Goal: Navigation & Orientation: Understand site structure

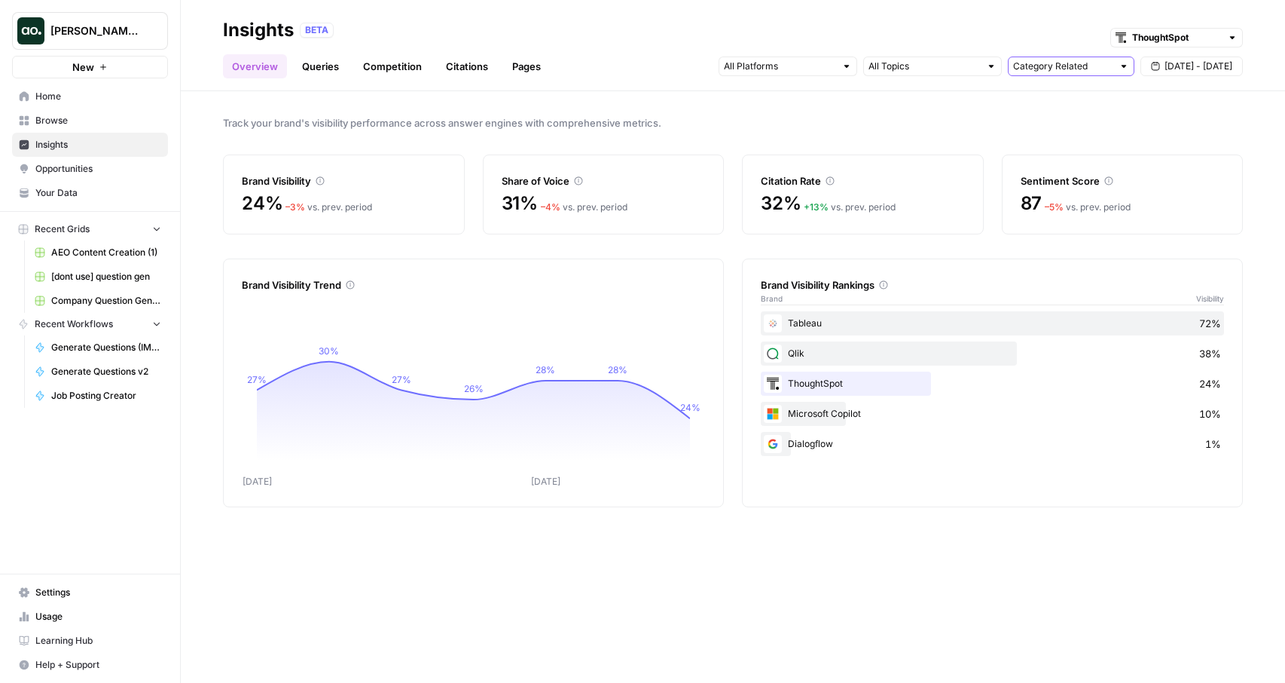
click at [1095, 60] on input "text" at bounding box center [1062, 66] width 99 height 15
type input "Category Related"
click at [967, 55] on div "Category Related Sep 24 - Sep 30" at bounding box center [981, 66] width 524 height 24
click at [970, 64] on input "text" at bounding box center [924, 66] width 111 height 15
drag, startPoint x: 706, startPoint y: 142, endPoint x: 625, endPoint y: 3, distance: 161.0
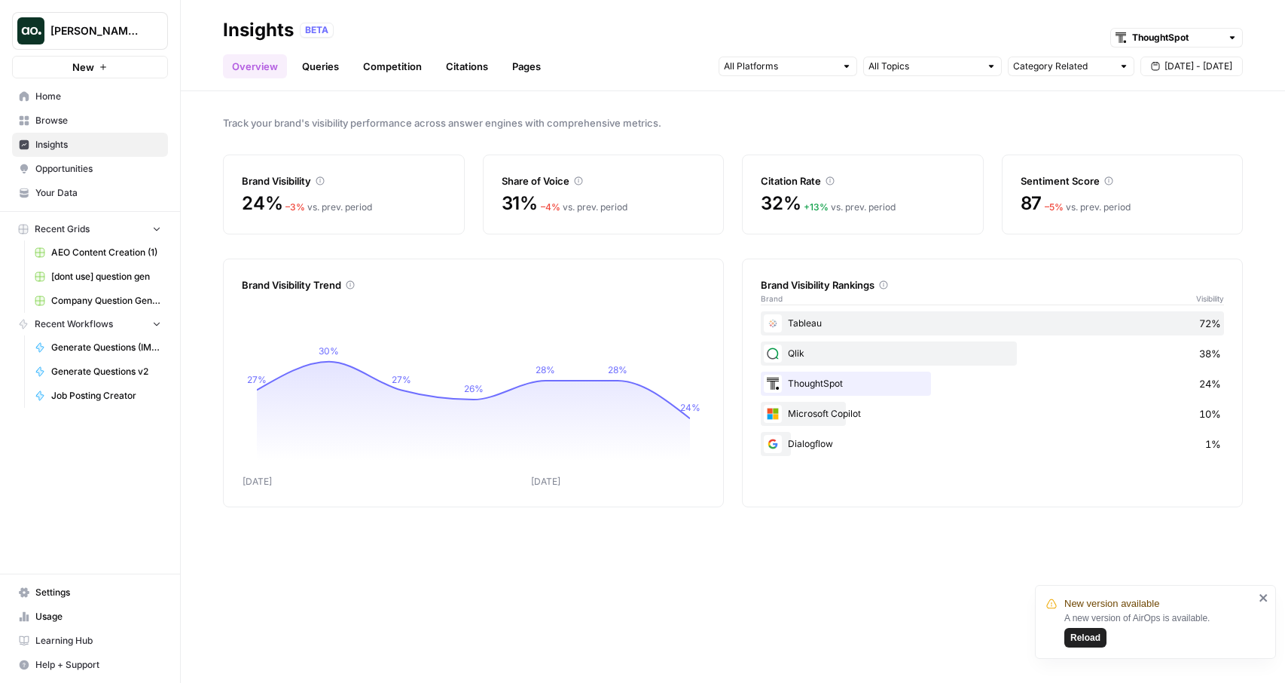
click at [707, 135] on div "Track your brand's visibility performance across answer engines with comprehens…" at bounding box center [733, 386] width 1104 height 591
click at [72, 87] on link "Home" at bounding box center [90, 96] width 156 height 24
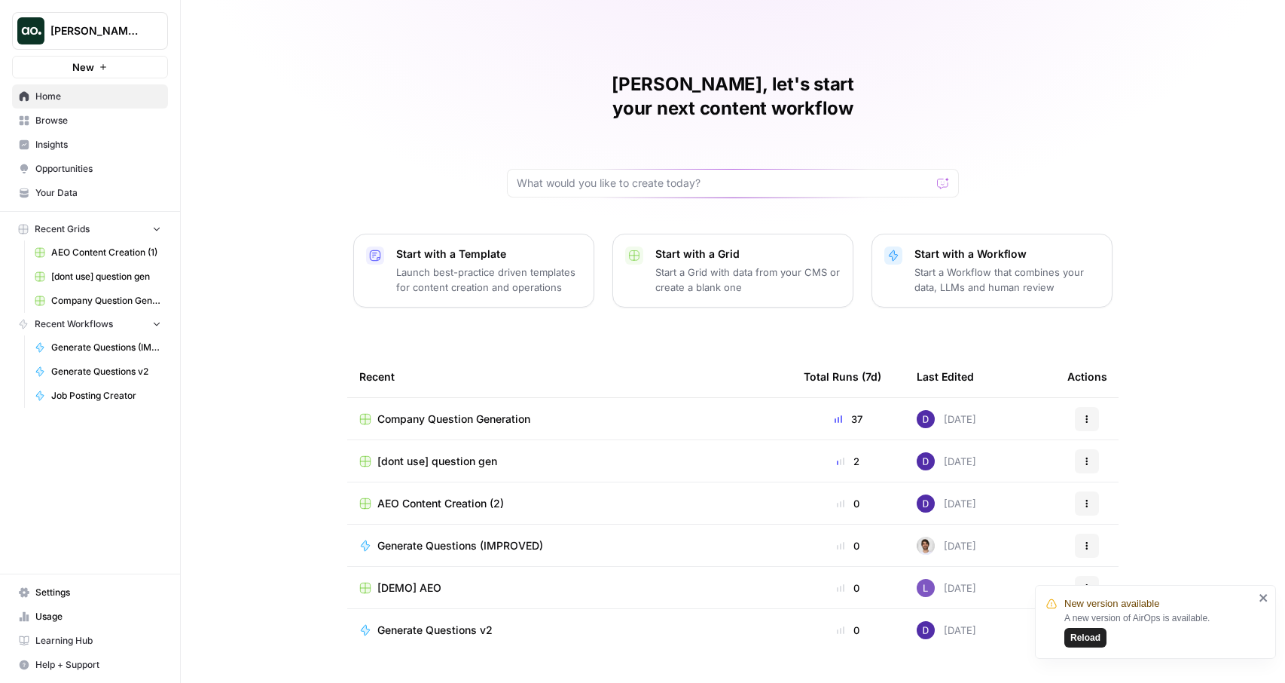
click at [1067, 636] on button "Reload" at bounding box center [1086, 638] width 42 height 20
click at [79, 124] on span "Browse" at bounding box center [98, 121] width 126 height 14
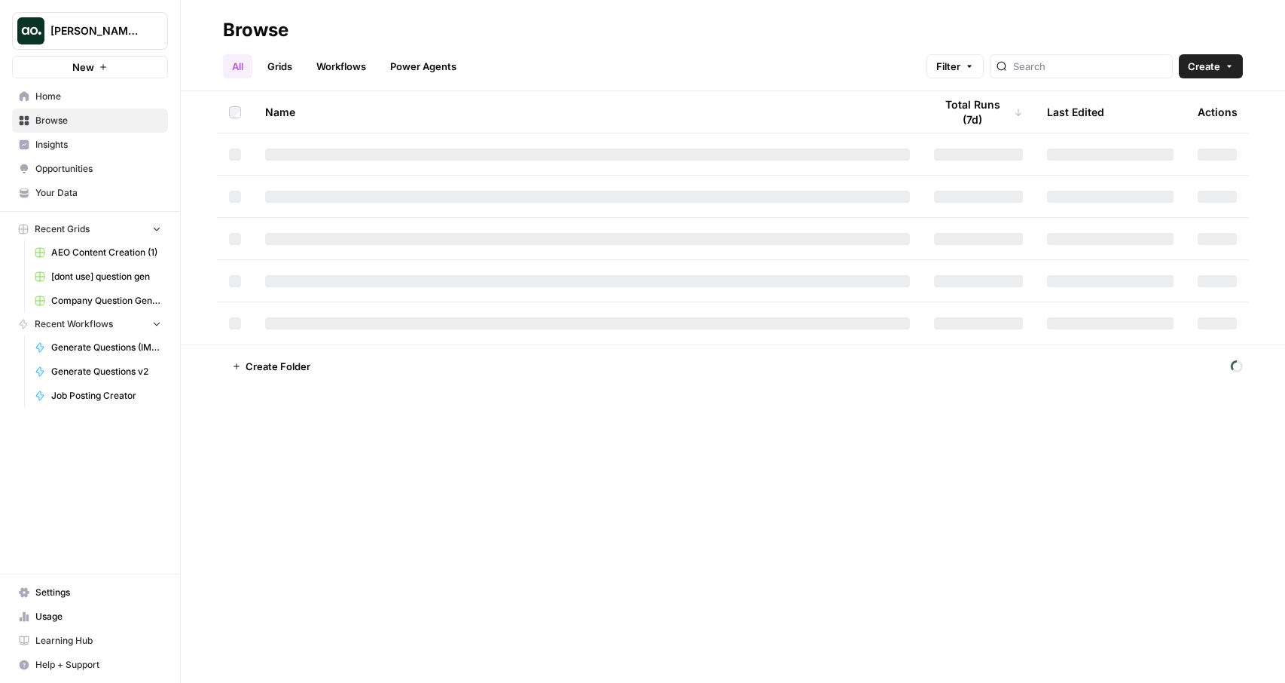
click at [280, 75] on link "Grids" at bounding box center [279, 66] width 43 height 24
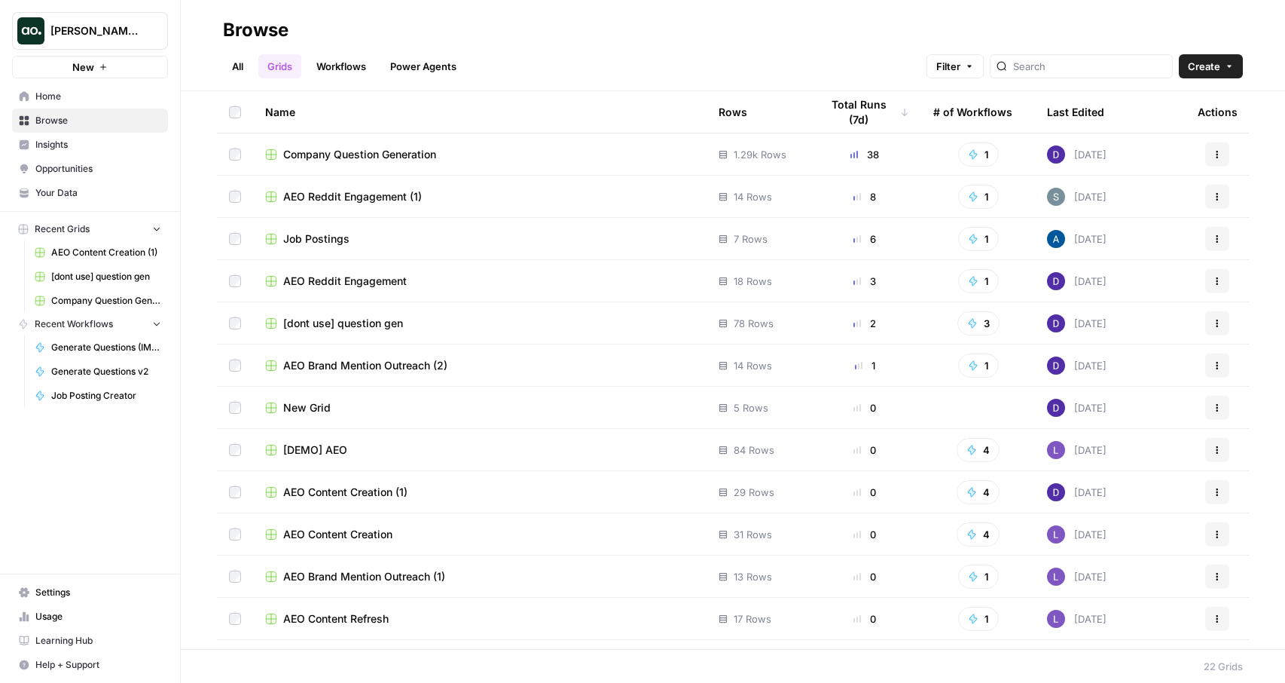
click at [368, 76] on link "Workflows" at bounding box center [341, 66] width 68 height 24
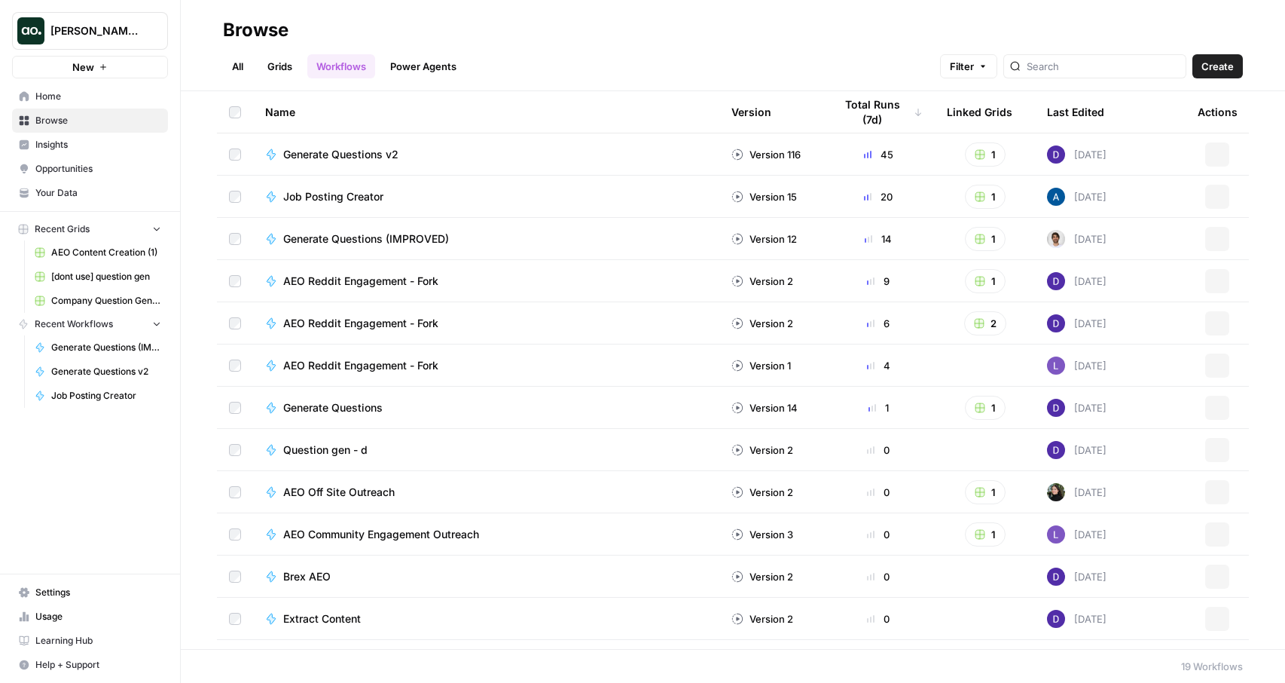
click at [444, 69] on link "Power Agents" at bounding box center [423, 66] width 84 height 24
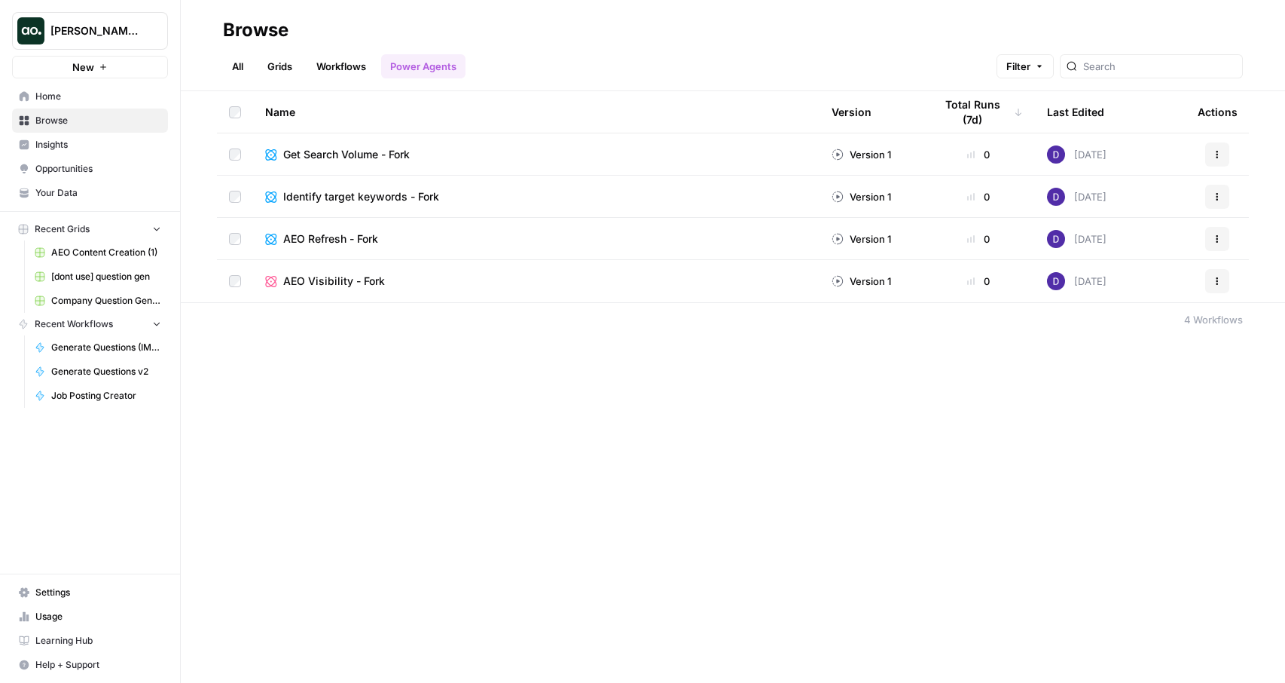
click at [99, 137] on link "Insights" at bounding box center [90, 145] width 156 height 24
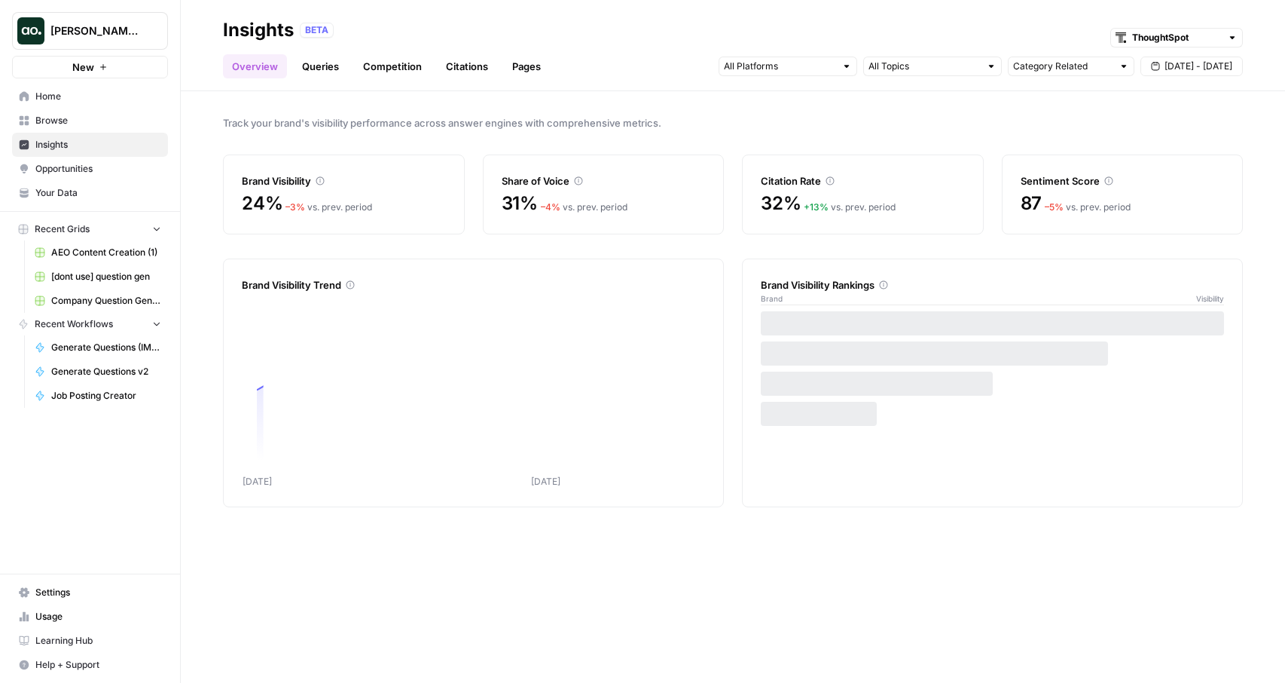
click at [334, 69] on link "Queries" at bounding box center [320, 66] width 55 height 24
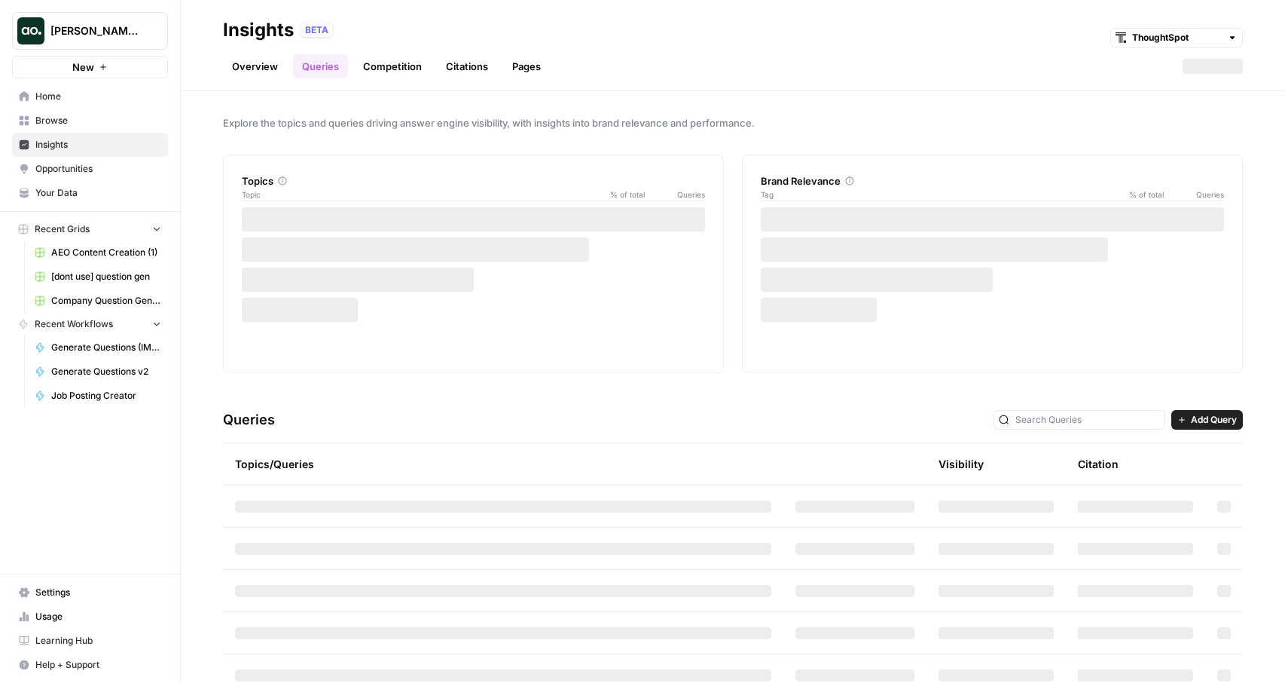
click at [411, 71] on link "Competition" at bounding box center [392, 66] width 77 height 24
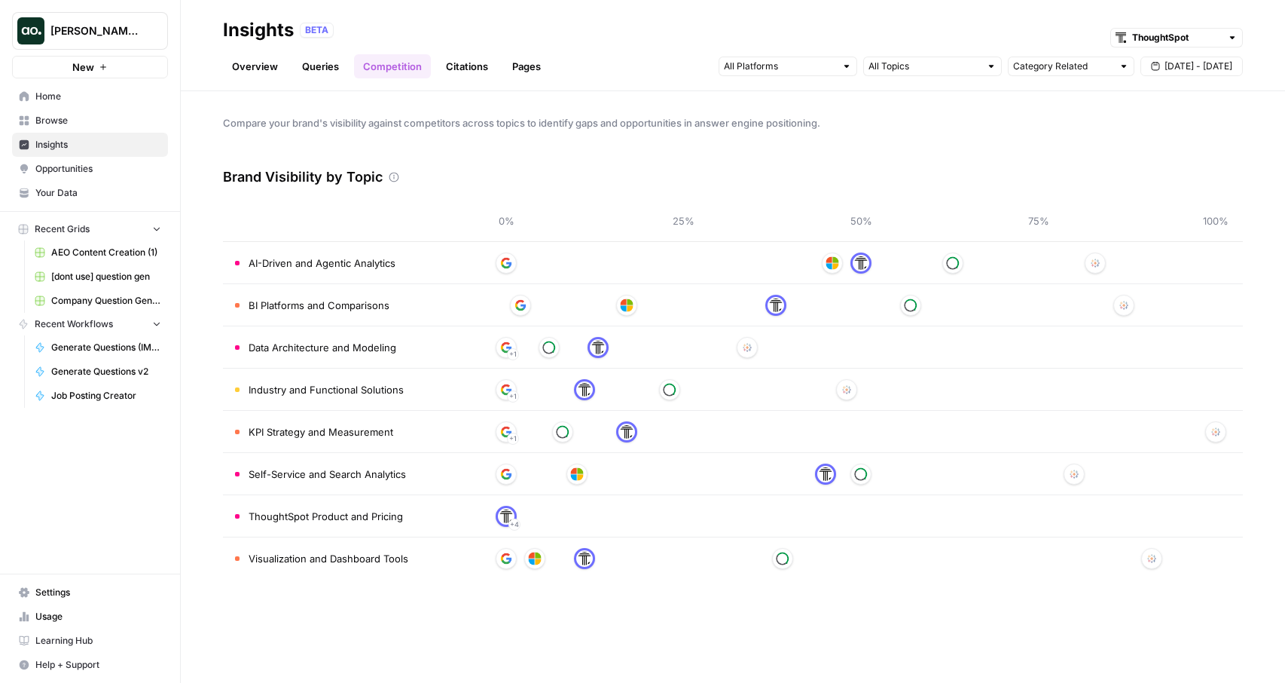
click at [475, 72] on link "Citations" at bounding box center [467, 66] width 60 height 24
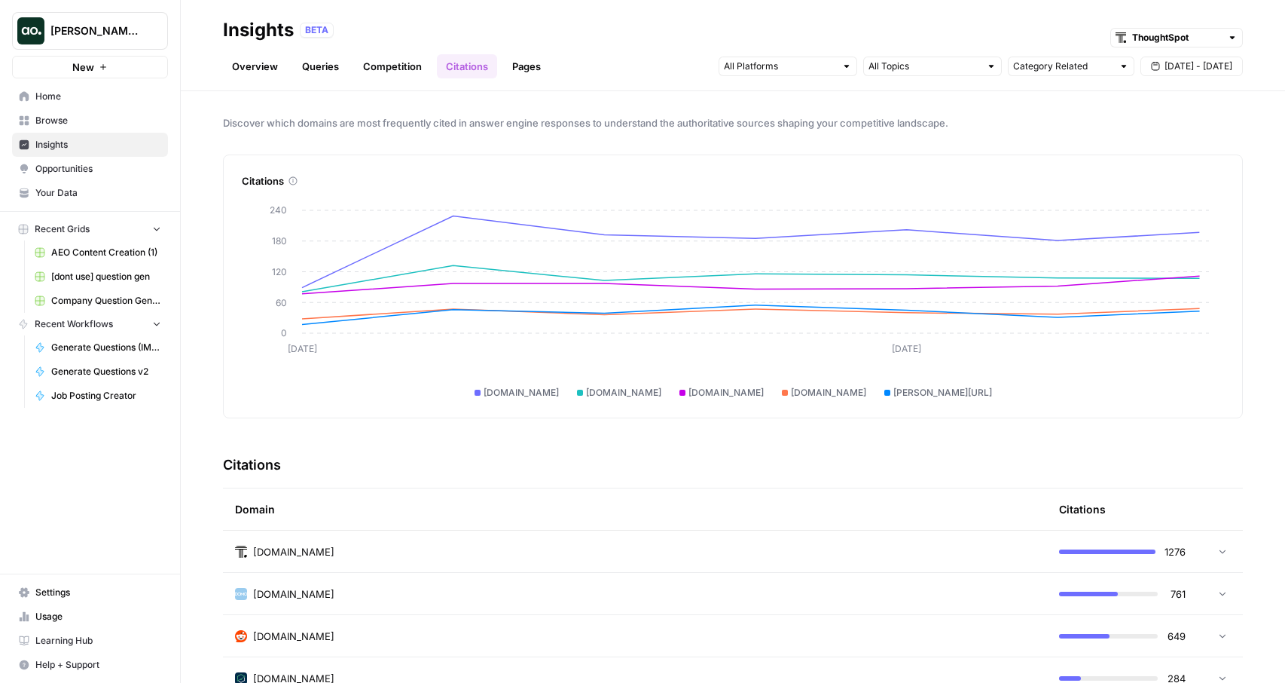
click at [529, 72] on link "Pages" at bounding box center [526, 66] width 47 height 24
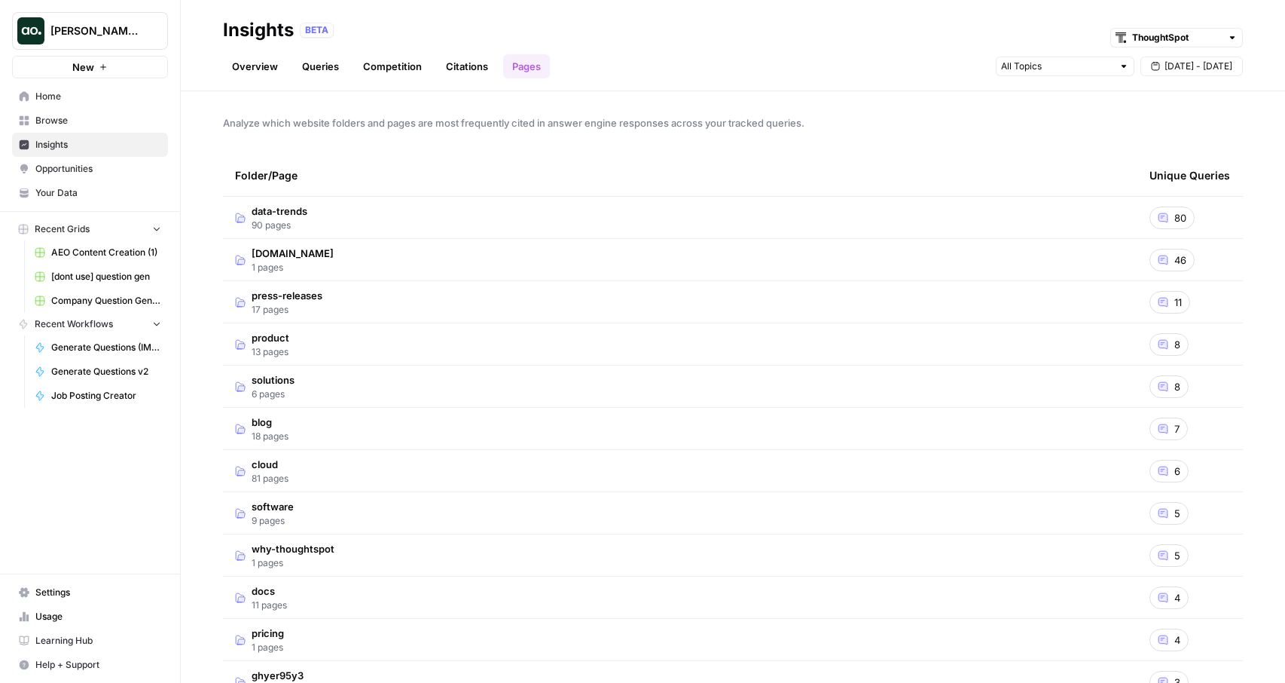
click at [72, 142] on span "Insights" at bounding box center [98, 145] width 126 height 14
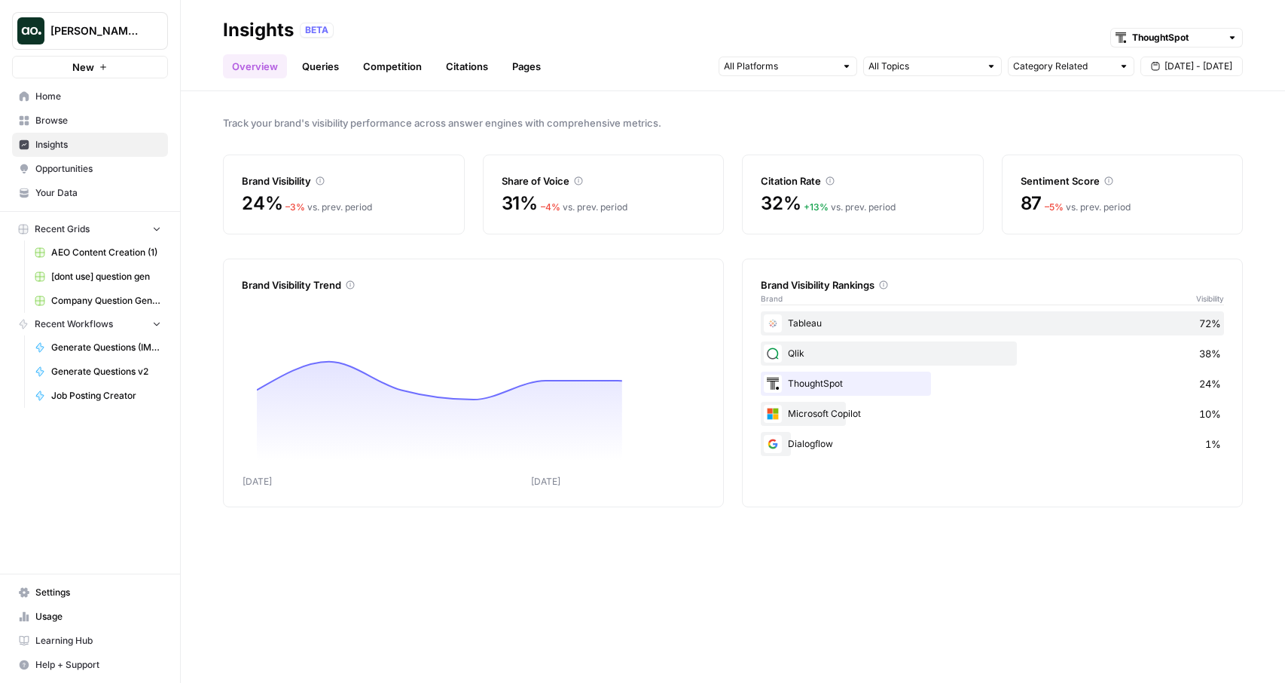
click at [75, 167] on span "Opportunities" at bounding box center [98, 169] width 126 height 14
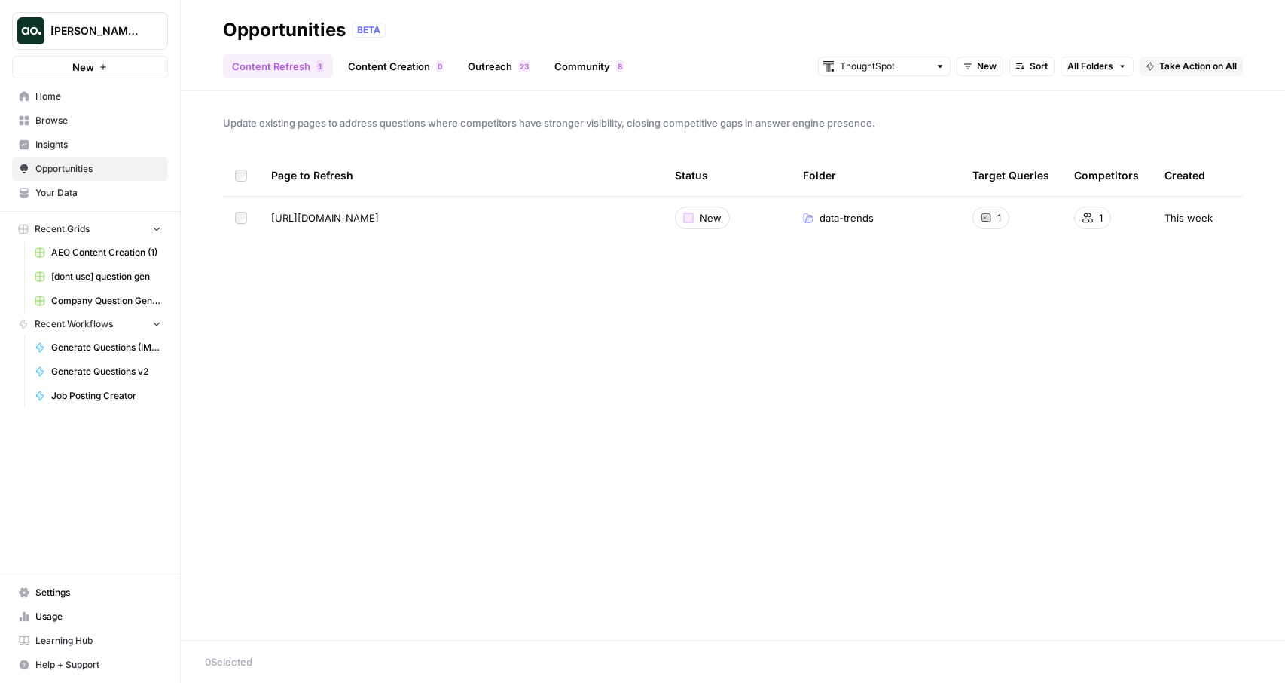
click at [72, 191] on span "Your Data" at bounding box center [98, 193] width 126 height 14
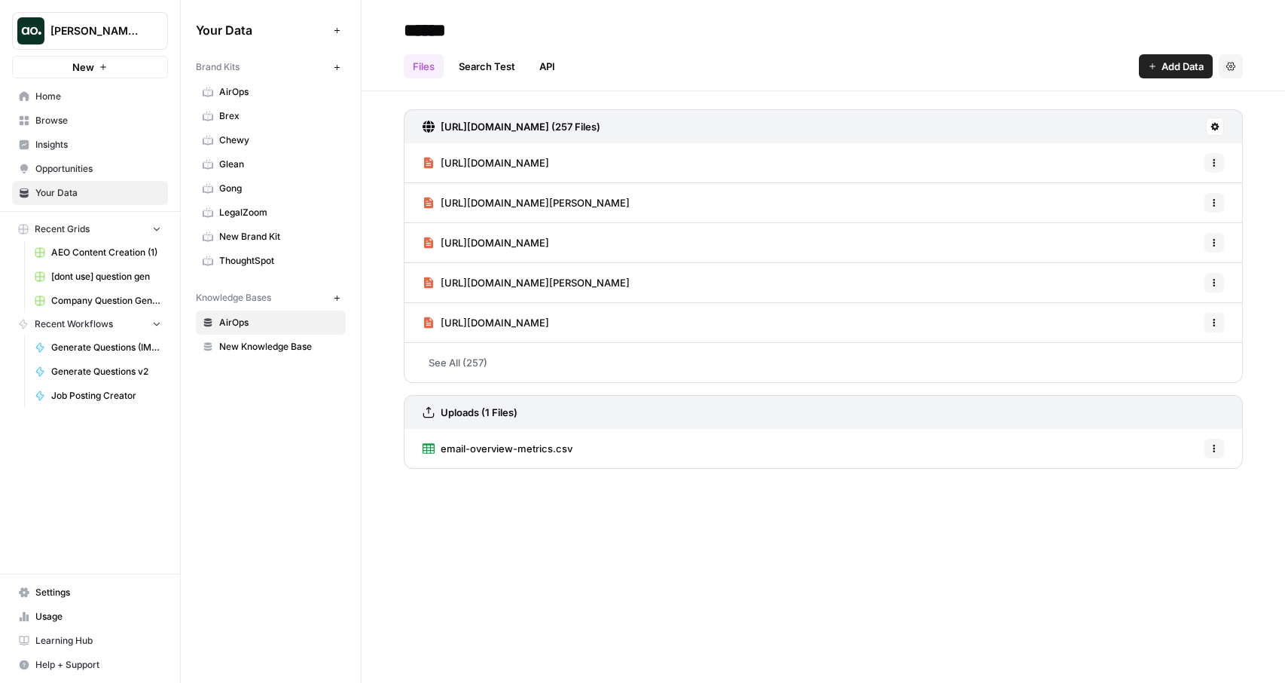
click at [502, 64] on link "Search Test" at bounding box center [487, 66] width 75 height 24
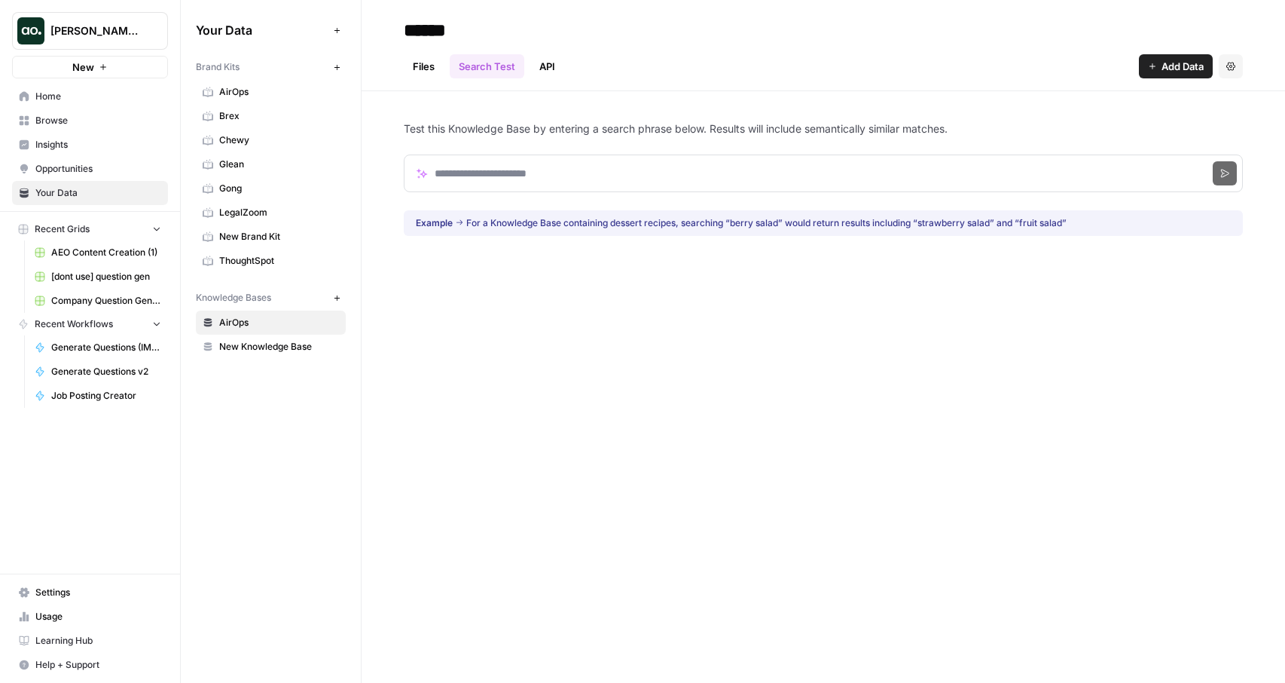
click at [542, 73] on link "API" at bounding box center [547, 66] width 34 height 24
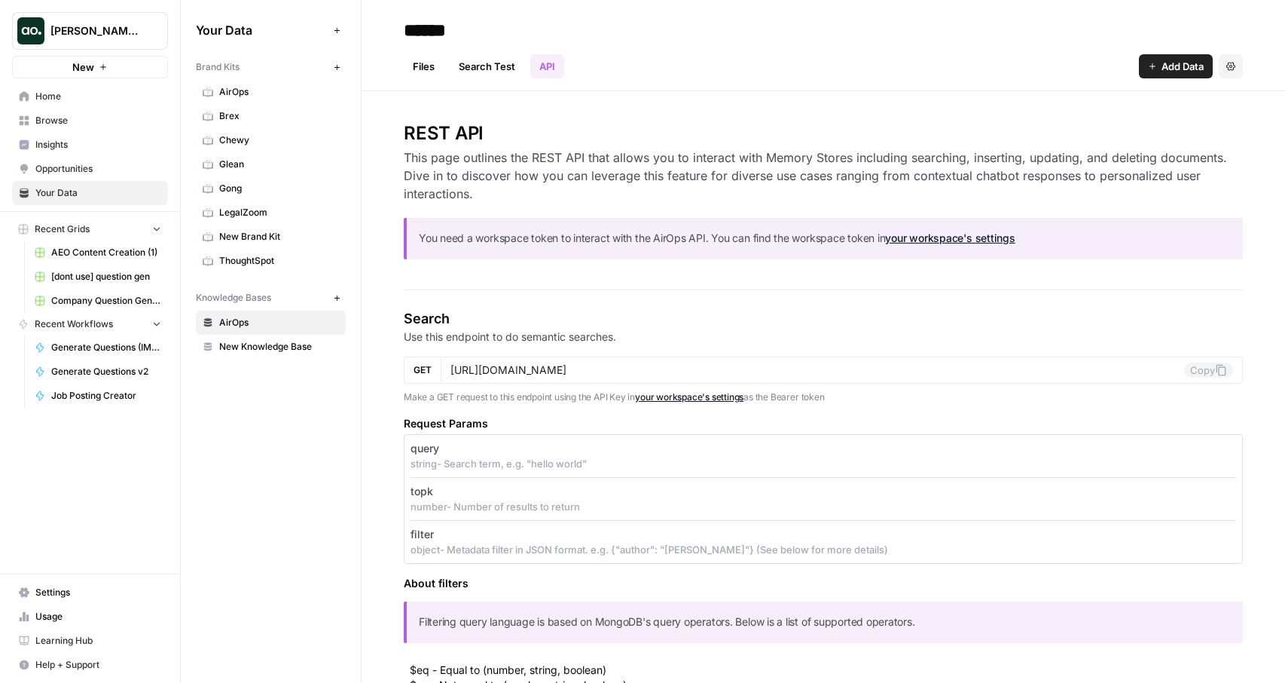
click at [432, 57] on link "Files" at bounding box center [424, 66] width 40 height 24
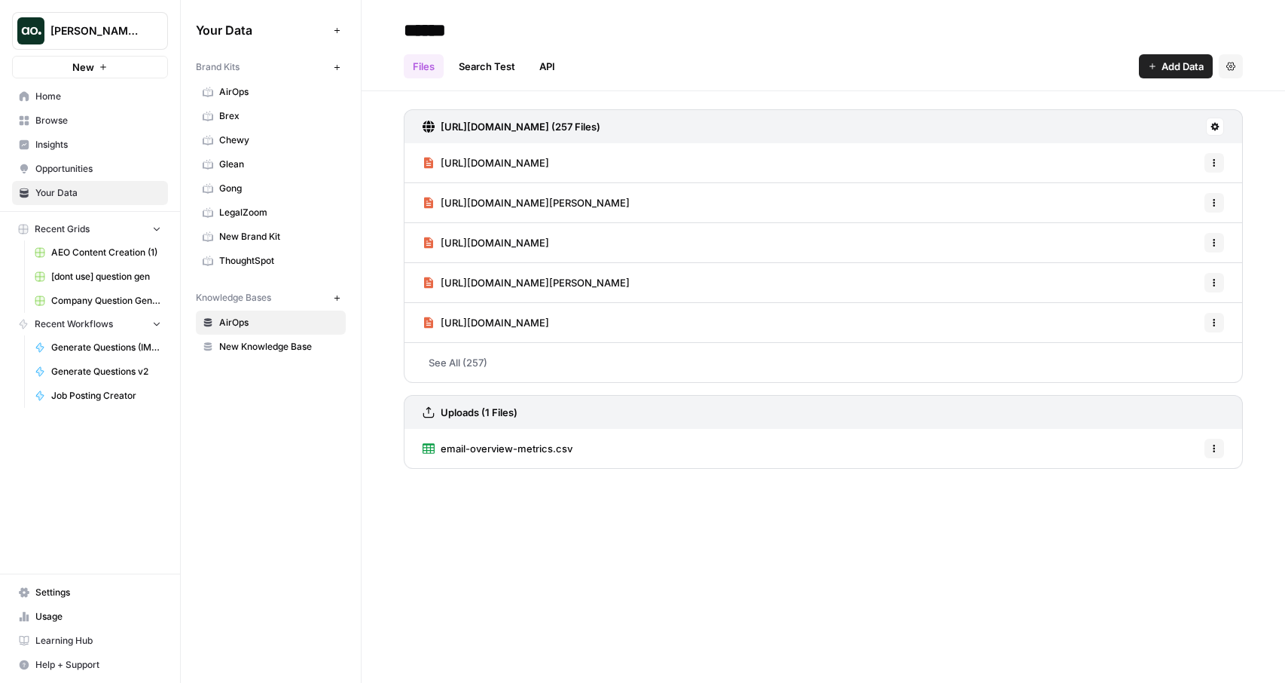
click at [264, 338] on link "New Knowledge Base" at bounding box center [271, 346] width 150 height 24
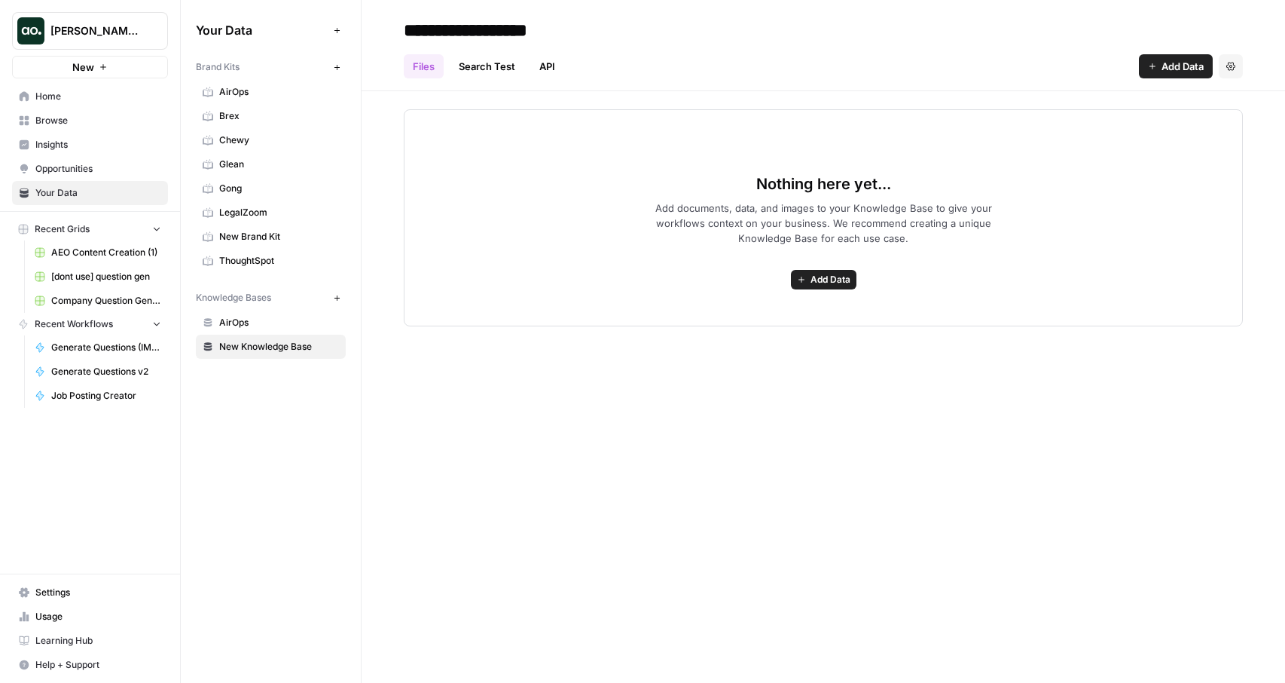
click at [255, 261] on span "ThoughtSpot" at bounding box center [279, 261] width 120 height 14
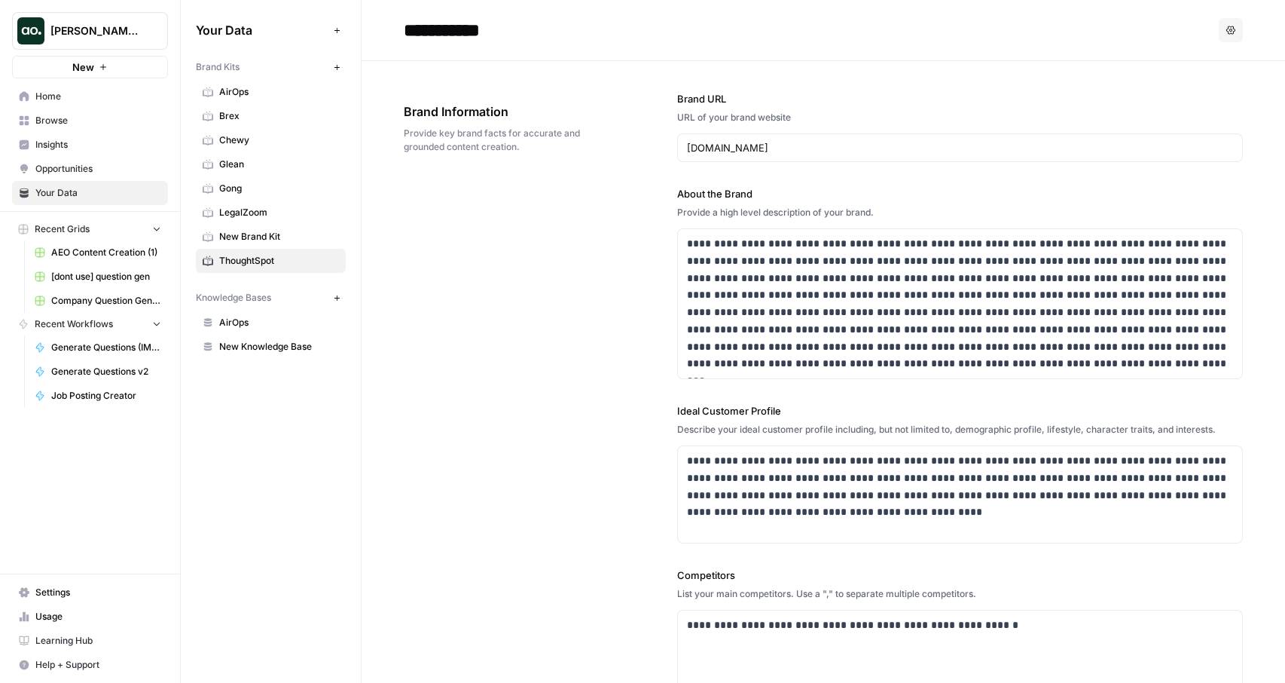
click at [234, 229] on link "New Brand Kit" at bounding box center [271, 237] width 150 height 24
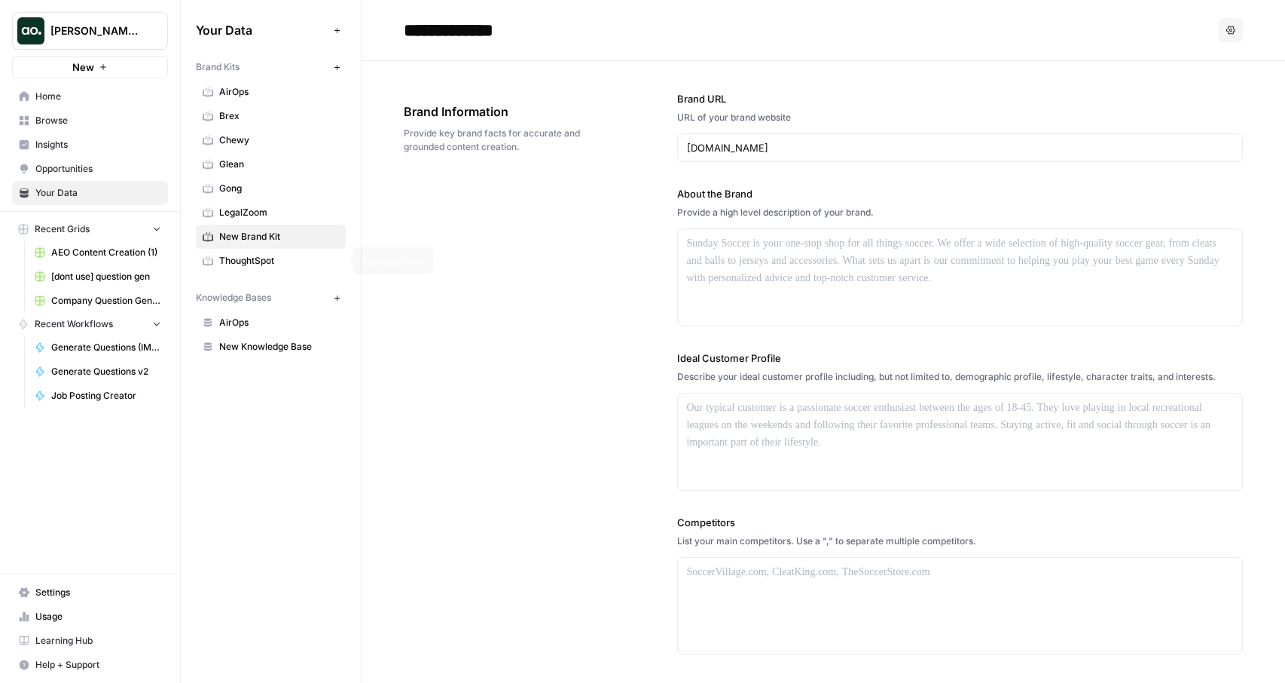
click at [243, 267] on link "ThoughtSpot" at bounding box center [271, 261] width 150 height 24
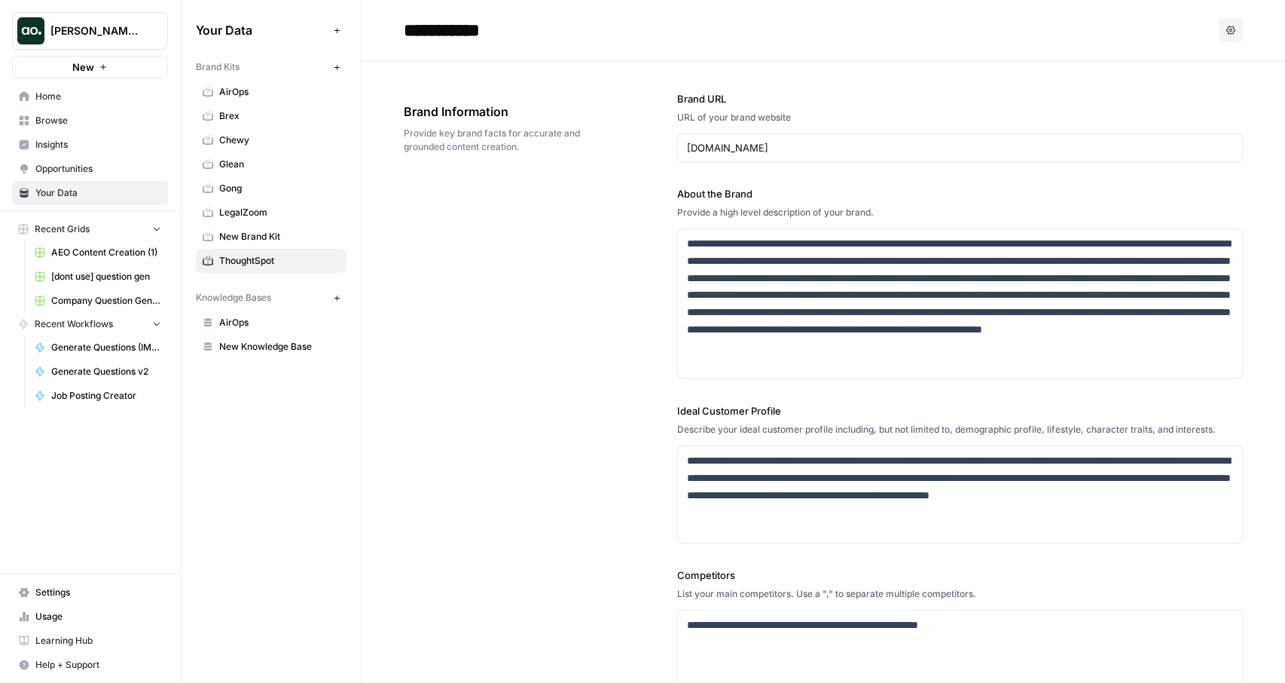
click at [239, 319] on span "AirOps" at bounding box center [279, 323] width 120 height 14
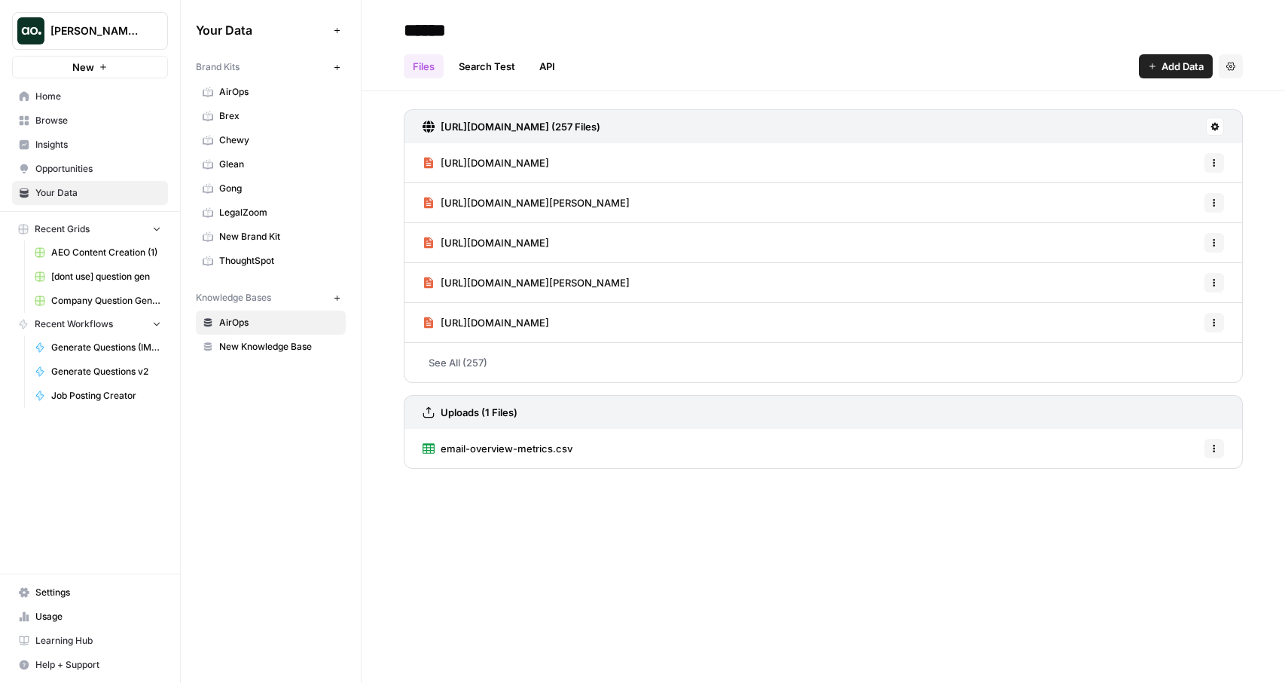
click at [247, 212] on span "LegalZoom" at bounding box center [279, 213] width 120 height 14
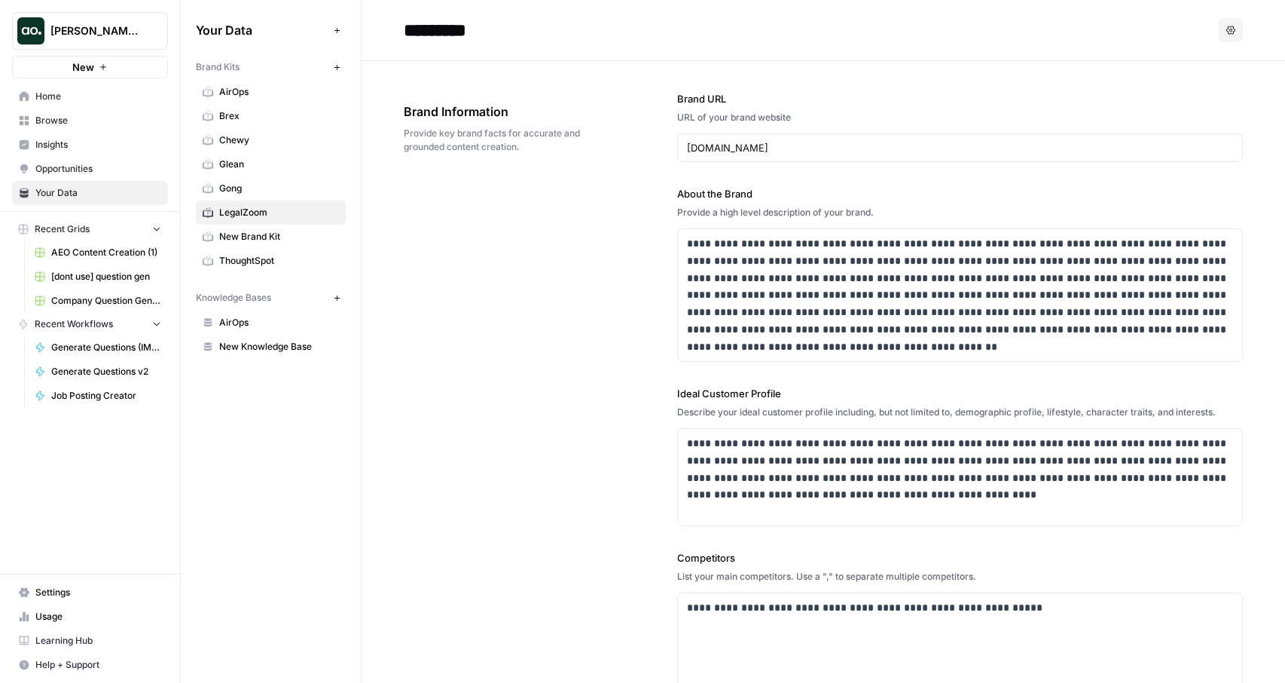
click at [249, 232] on span "New Brand Kit" at bounding box center [279, 237] width 120 height 14
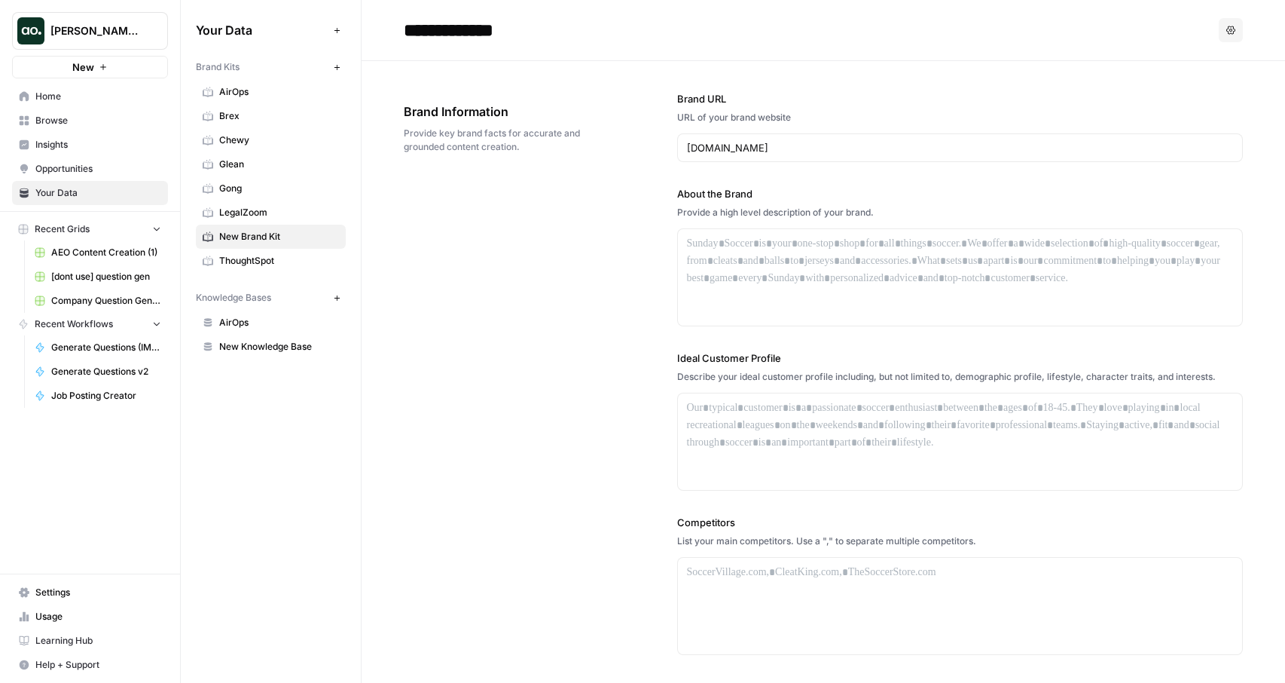
click at [245, 254] on span "ThoughtSpot" at bounding box center [279, 261] width 120 height 14
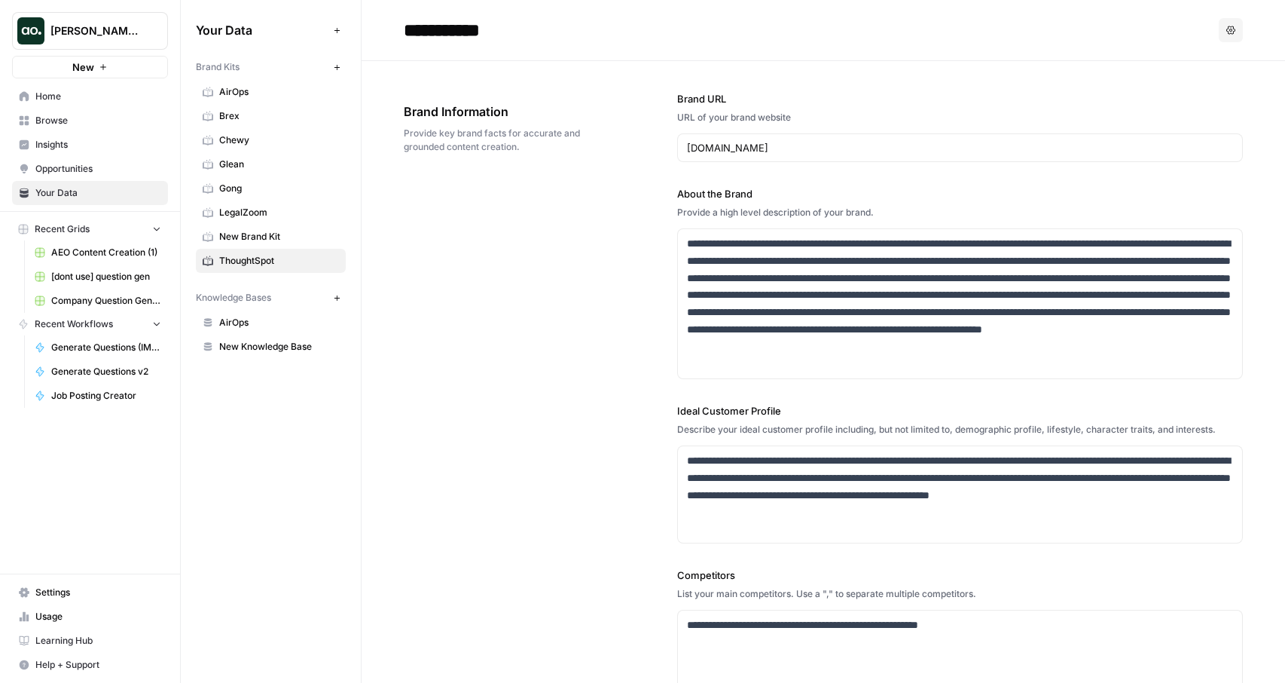
click at [241, 344] on span "New Knowledge Base" at bounding box center [279, 347] width 120 height 14
